Goal: Communication & Community: Ask a question

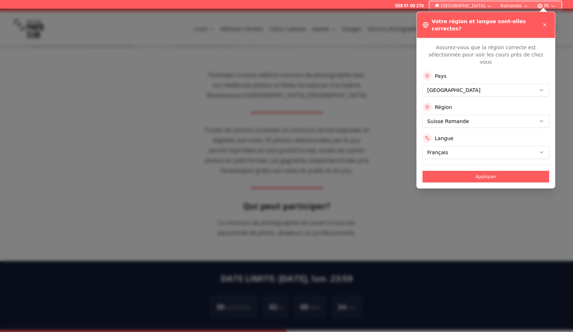
scroll to position [154, 0]
click at [160, 167] on div at bounding box center [286, 170] width 573 height 323
click at [543, 22] on icon at bounding box center [545, 25] width 6 height 6
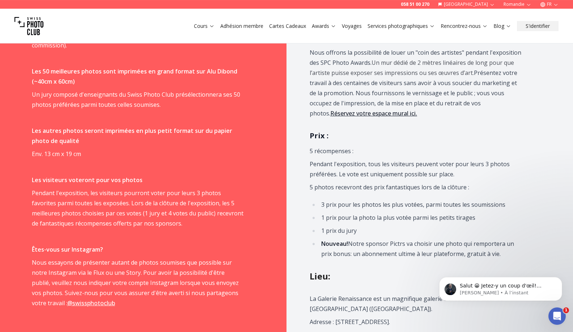
scroll to position [557, 0]
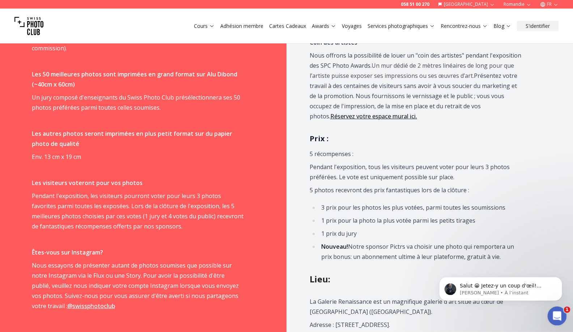
click at [556, 313] on icon "Ouvrir le Messenger Intercom" at bounding box center [555, 315] width 5 height 6
click at [499, 225] on li "1 prix pour la photo la plus votée parmi les petits tirages" at bounding box center [420, 220] width 202 height 10
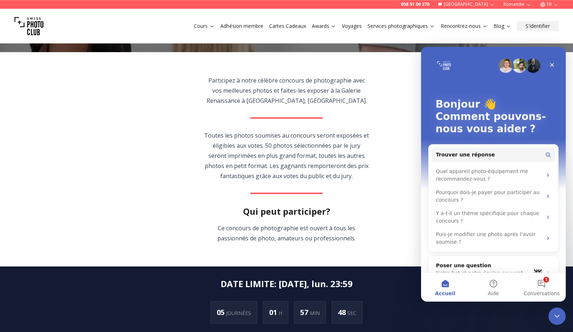
scroll to position [0, 0]
click at [488, 268] on div "Poser une question" at bounding box center [483, 265] width 95 height 8
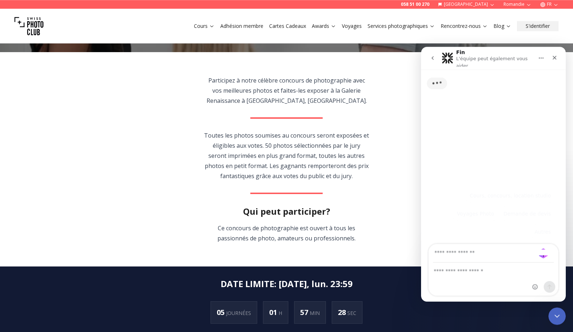
click at [483, 256] on input "Votre adresse e-mail" at bounding box center [493, 253] width 121 height 18
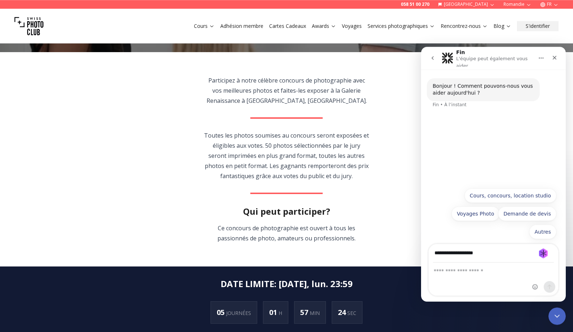
type input "**********"
click at [485, 271] on textarea "Posez une question..." at bounding box center [492, 268] width 129 height 12
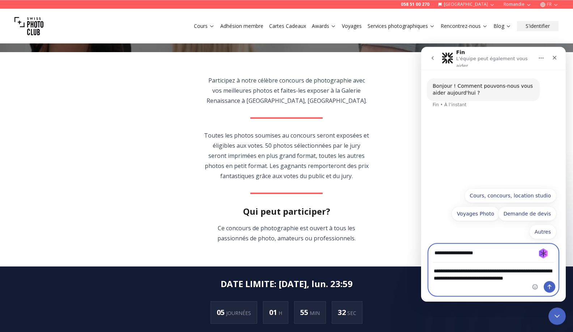
type textarea "**********"
click at [548, 286] on icon "Envoyer un message…" at bounding box center [549, 286] width 6 height 6
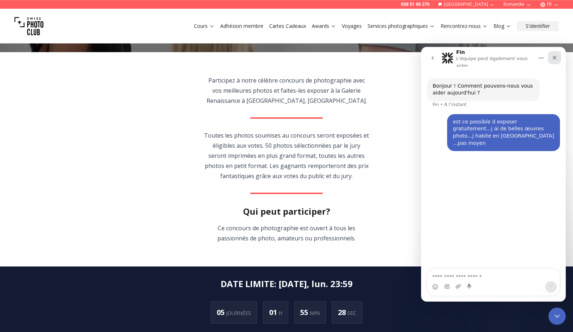
click at [552, 56] on icon "Fermer" at bounding box center [554, 58] width 6 height 6
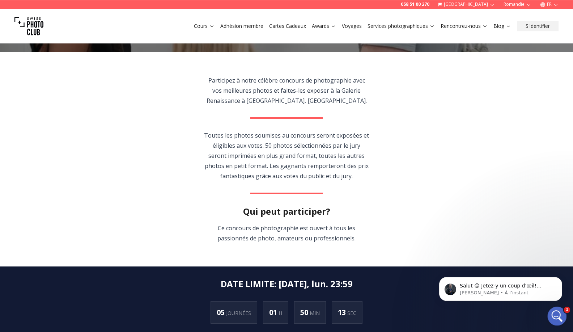
click at [557, 313] on icon "Ouvrir le Messenger Intercom" at bounding box center [556, 315] width 12 height 12
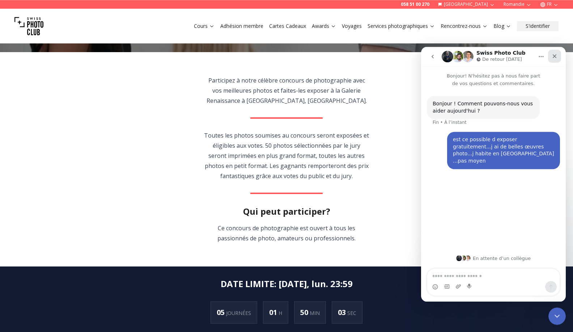
click at [556, 57] on icon "Fermer" at bounding box center [554, 56] width 6 height 6
